Goal: Transaction & Acquisition: Purchase product/service

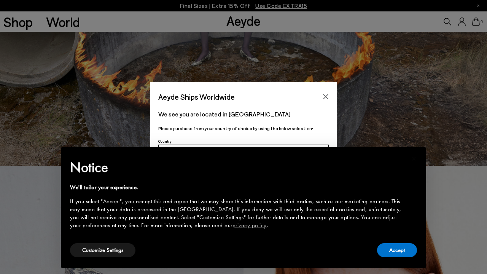
scroll to position [108, 0]
click at [406, 252] on button "Accept" at bounding box center [397, 250] width 40 height 14
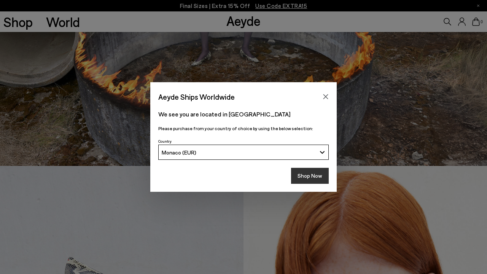
click at [316, 177] on button "Shop Now" at bounding box center [310, 176] width 38 height 16
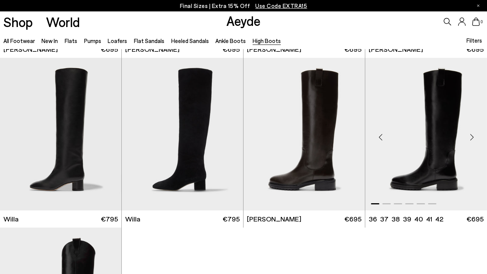
scroll to position [160, 0]
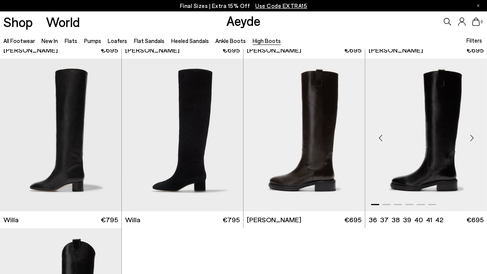
click at [474, 137] on div "Next slide" at bounding box center [471, 138] width 23 height 23
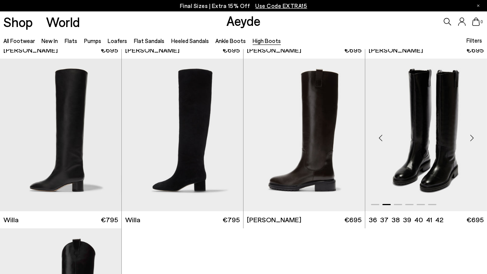
click at [473, 138] on div "Next slide" at bounding box center [471, 138] width 23 height 23
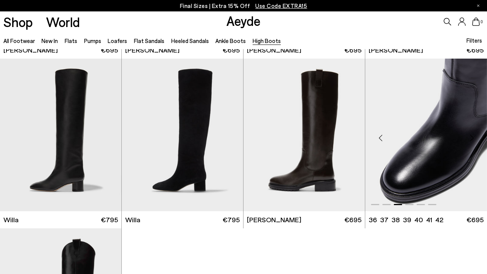
click at [473, 138] on div "Next slide" at bounding box center [471, 138] width 23 height 23
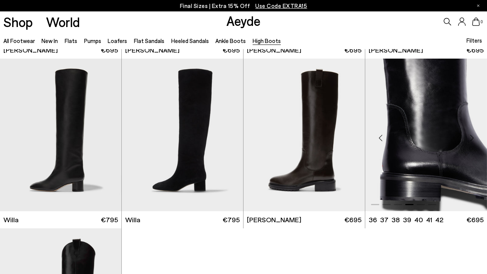
click at [473, 138] on div "Next slide" at bounding box center [471, 138] width 23 height 23
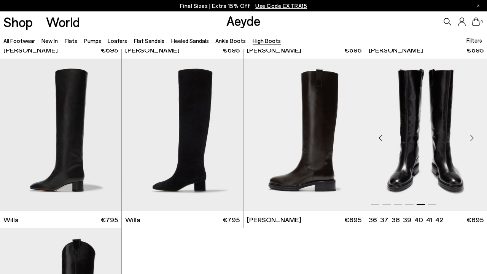
click at [473, 138] on div "Next slide" at bounding box center [471, 138] width 23 height 23
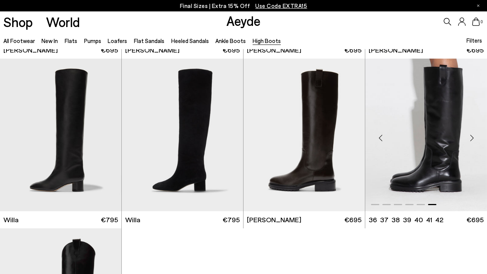
click at [473, 138] on div "Next slide" at bounding box center [471, 138] width 23 height 23
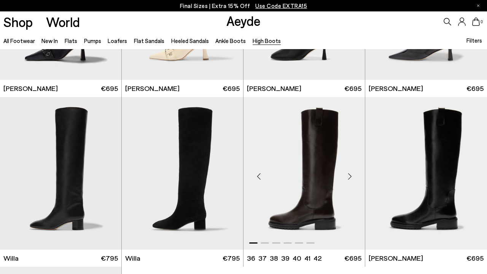
scroll to position [120, 0]
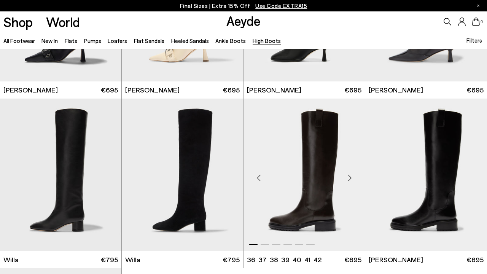
click at [351, 179] on div "Next slide" at bounding box center [349, 178] width 23 height 23
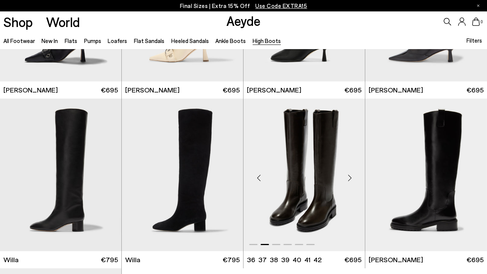
click at [351, 179] on div "Next slide" at bounding box center [349, 178] width 23 height 23
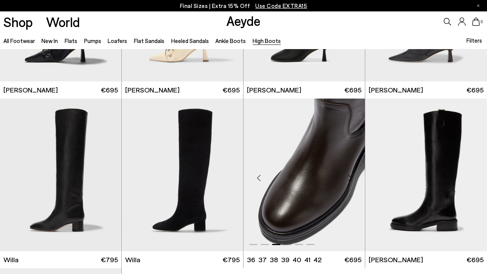
click at [351, 179] on div "Next slide" at bounding box center [349, 178] width 23 height 23
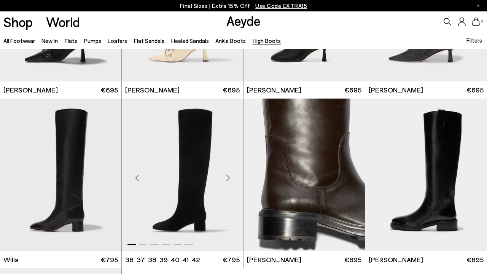
scroll to position [183, 0]
